Goal: Task Accomplishment & Management: Manage account settings

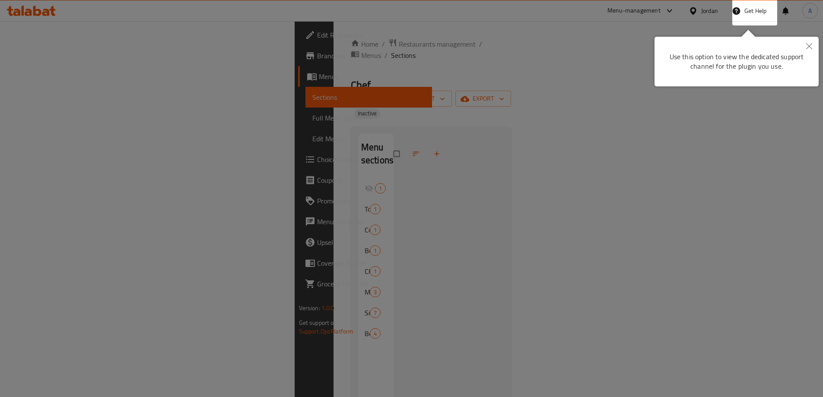
click at [515, 57] on div at bounding box center [411, 198] width 823 height 397
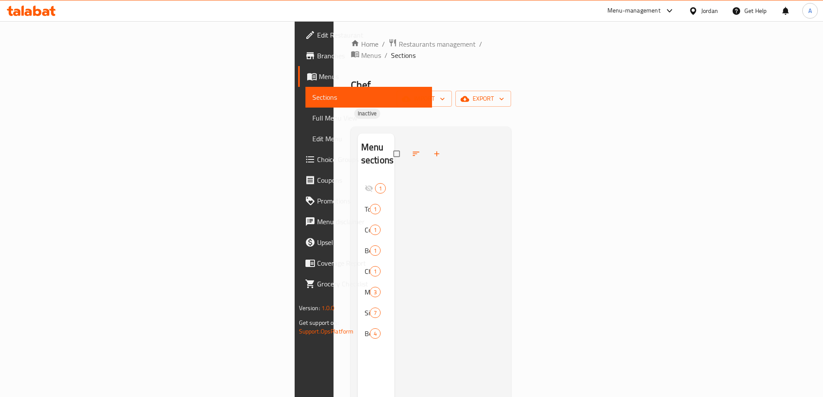
click at [717, 14] on div "Jordan" at bounding box center [709, 11] width 17 height 10
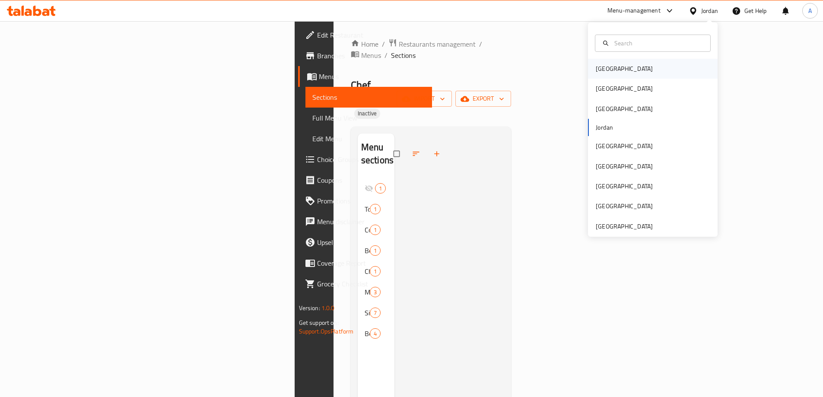
click at [621, 70] on div "[GEOGRAPHIC_DATA]" at bounding box center [653, 69] width 130 height 20
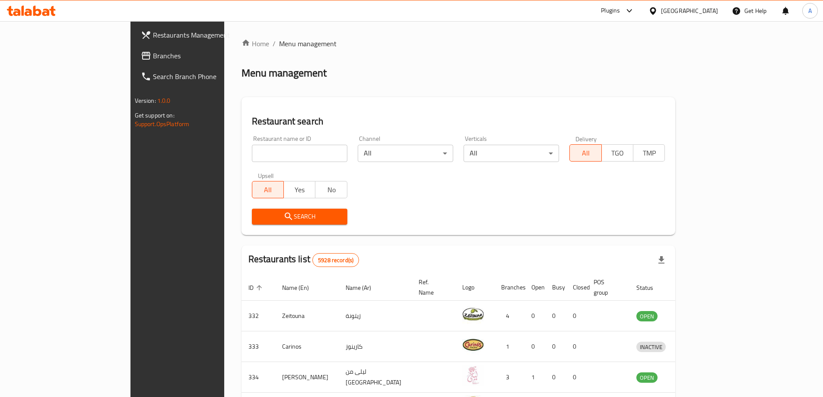
click at [134, 49] on link "Branches" at bounding box center [201, 55] width 134 height 21
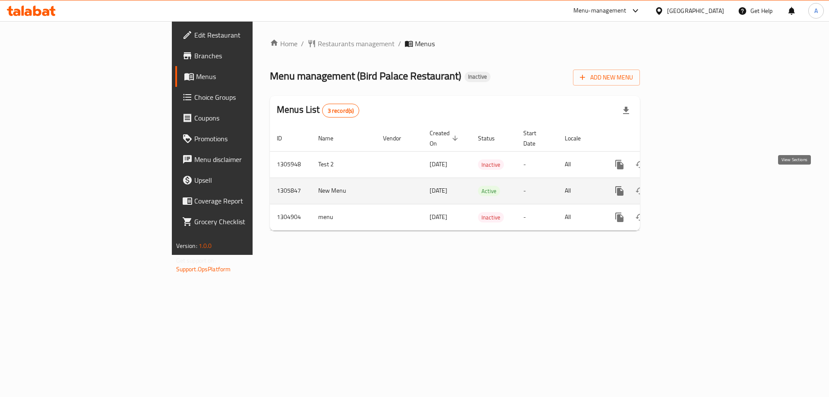
click at [687, 186] on icon "enhanced table" at bounding box center [682, 191] width 10 height 10
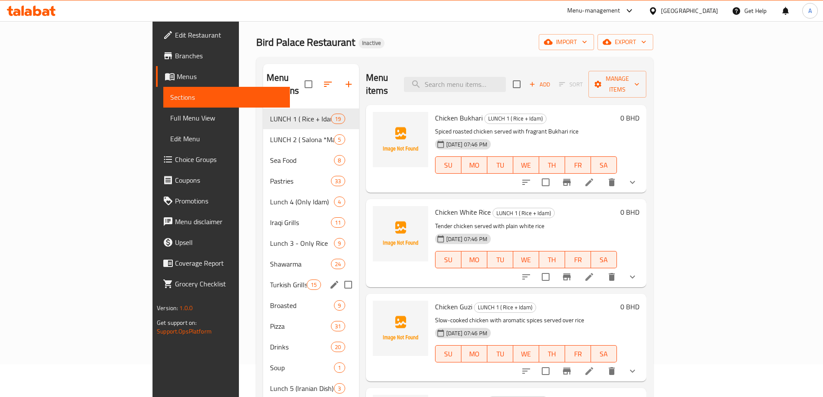
scroll to position [121, 0]
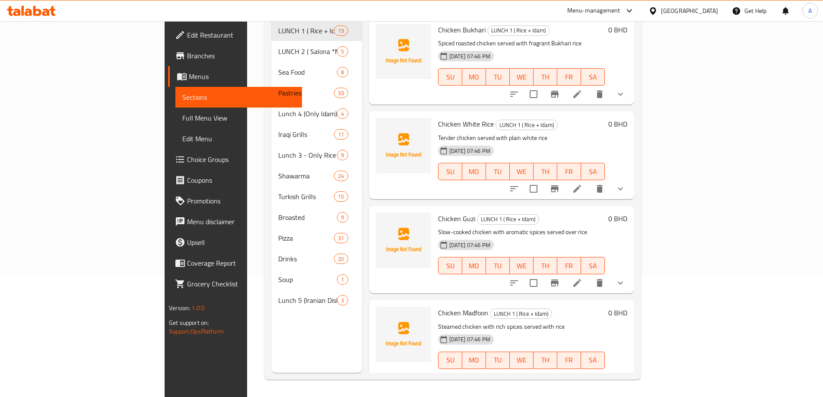
click at [271, 342] on div "Menu sections LUNCH 1 ( Rice + Idam) 19 LUNCH 2 ( Salona *Maraq*) 5 Sea Food 8 …" at bounding box center [316, 174] width 91 height 397
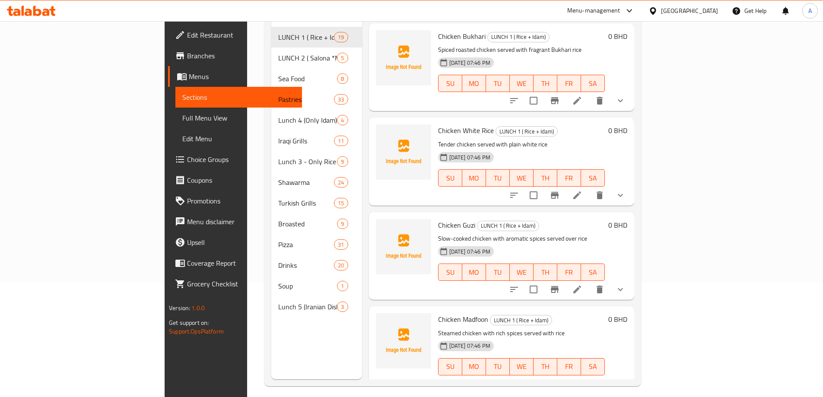
scroll to position [0, 0]
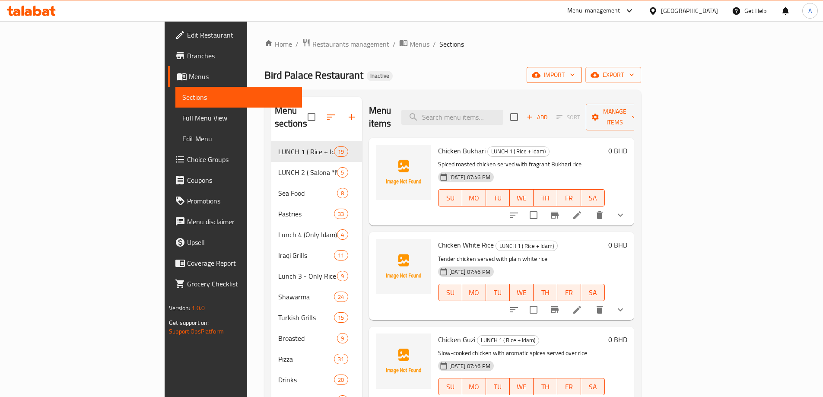
click at [582, 68] on button "import" at bounding box center [553, 75] width 55 height 16
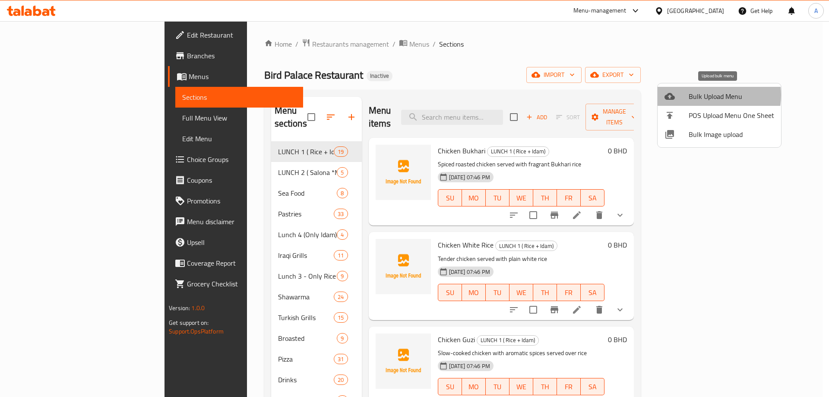
click at [704, 95] on span "Bulk Upload Menu" at bounding box center [732, 96] width 86 height 10
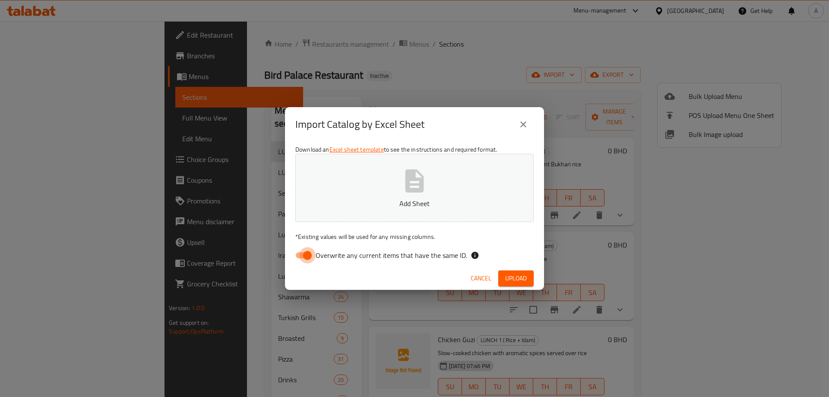
click at [301, 251] on input "Overwrite any current items that have the same ID." at bounding box center [307, 255] width 49 height 16
checkbox input "false"
click at [515, 275] on span "Upload" at bounding box center [516, 278] width 22 height 11
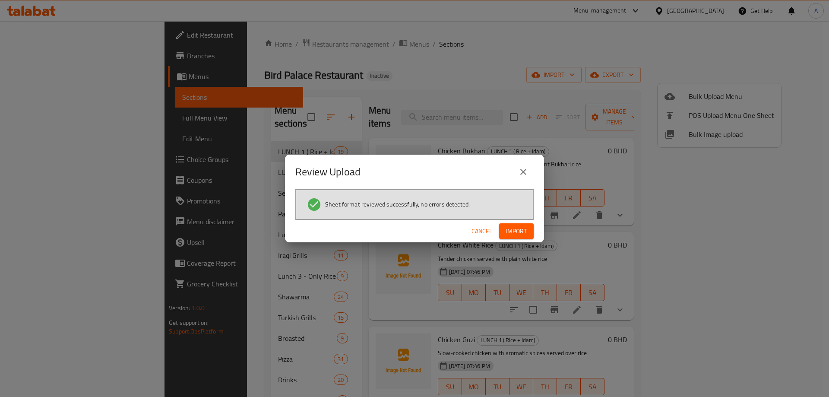
click at [531, 232] on button "Import" at bounding box center [516, 231] width 35 height 16
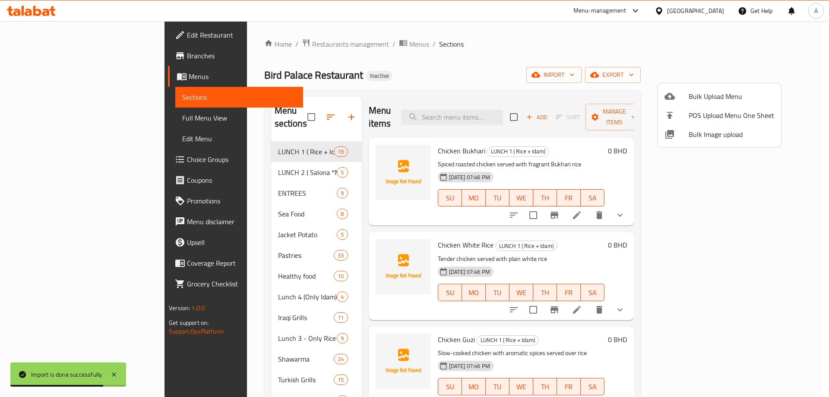
click at [65, 120] on div at bounding box center [414, 198] width 829 height 397
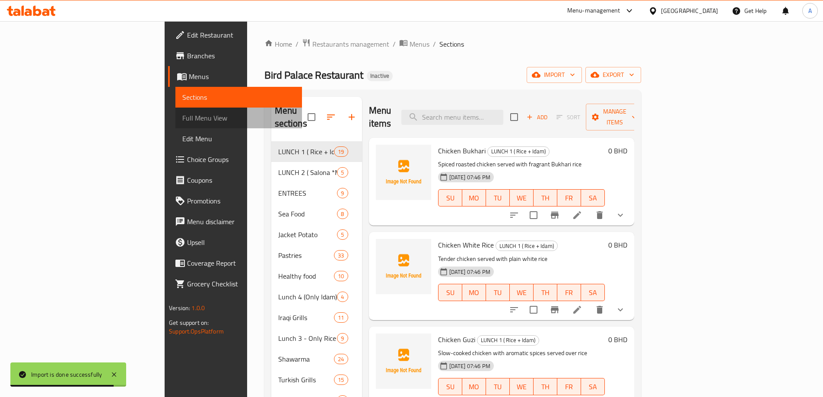
click at [182, 117] on span "Full Menu View" at bounding box center [238, 118] width 113 height 10
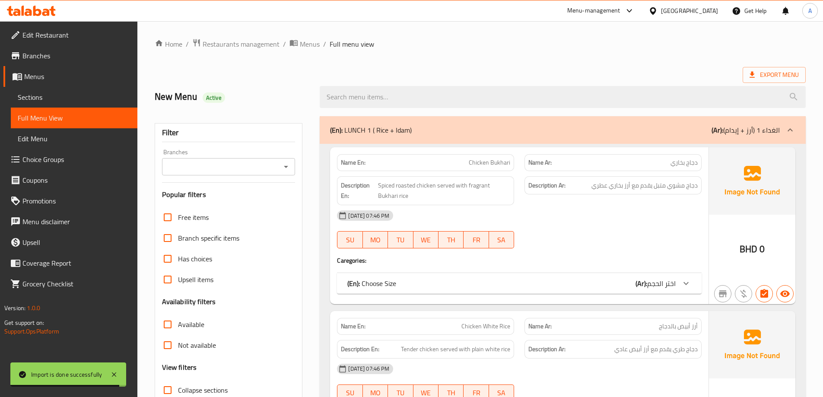
scroll to position [86, 0]
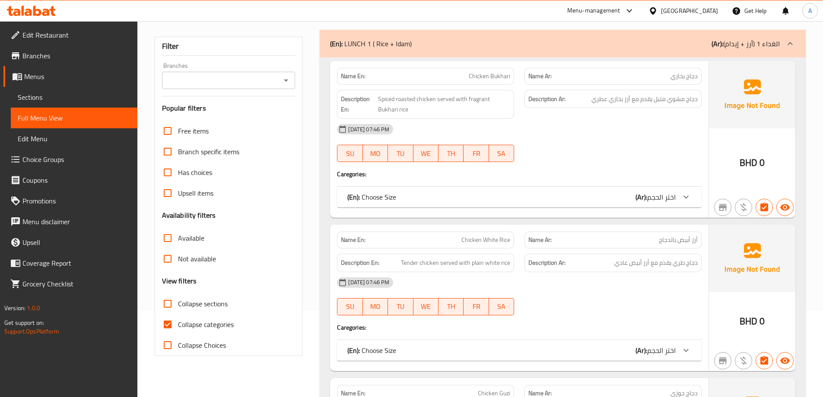
click at [170, 305] on input "Collapse sections" at bounding box center [167, 303] width 21 height 21
checkbox input "true"
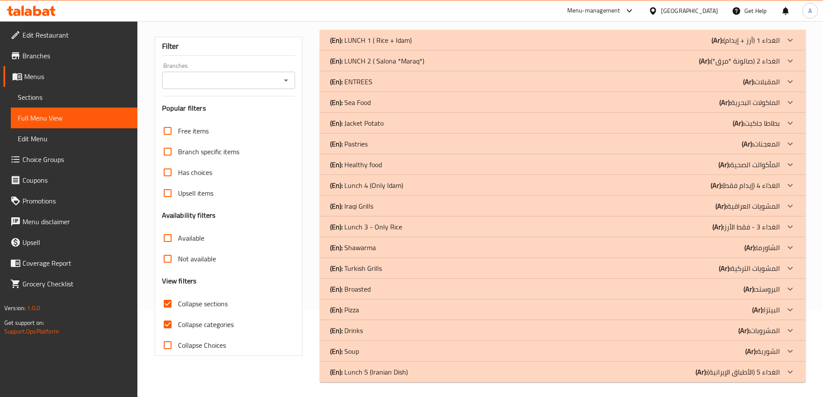
click at [171, 320] on input "Collapse categories" at bounding box center [167, 324] width 21 height 21
checkbox input "false"
click at [414, 11] on div "Menu-management Bahrain Get Help A" at bounding box center [411, 10] width 823 height 21
click at [383, 45] on div "(En): ENTREES (Ar): المقبلات" at bounding box center [555, 40] width 450 height 10
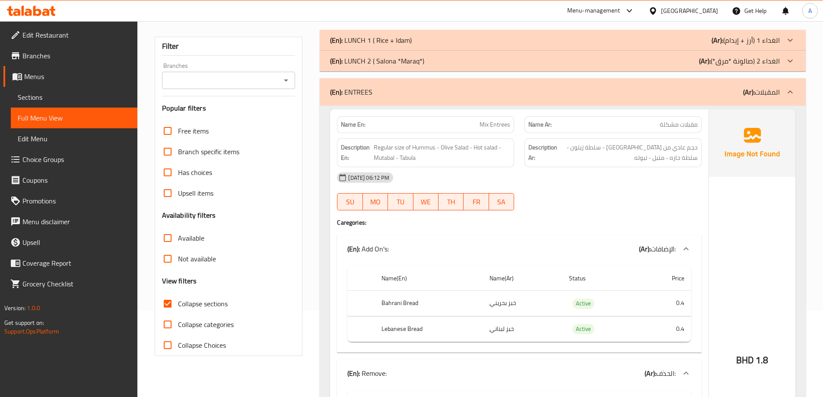
click at [475, 10] on div "Menu-management Bahrain Get Help A" at bounding box center [411, 10] width 823 height 21
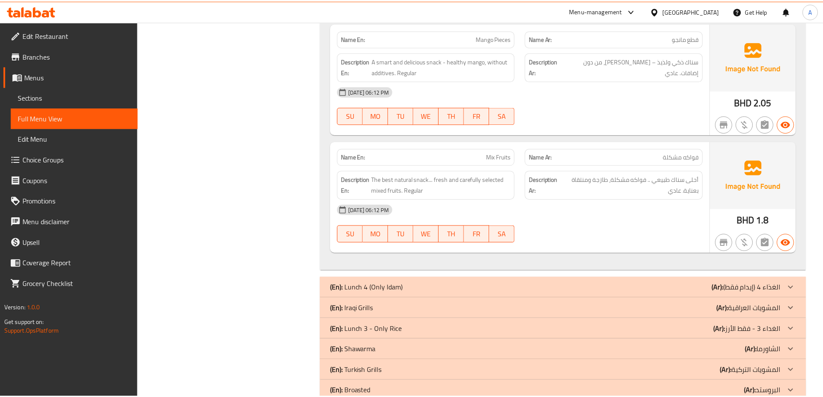
scroll to position [10007, 0]
